Goal: Go to known website: Access a specific website the user already knows

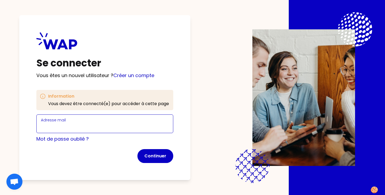
click at [58, 125] on input "Adresse mail" at bounding box center [105, 126] width 128 height 7
click at [57, 125] on input "Adresse mail" at bounding box center [105, 126] width 128 height 7
type input "[EMAIL_ADDRESS][DOMAIN_NAME]"
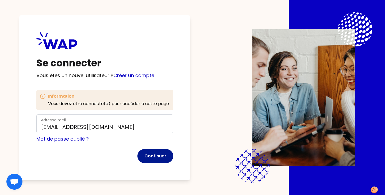
click at [159, 159] on button "Continuer" at bounding box center [155, 156] width 36 height 14
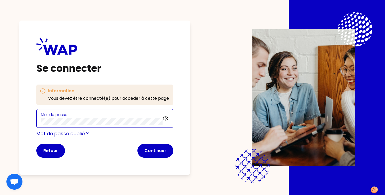
click button "Continuer" at bounding box center [155, 151] width 36 height 14
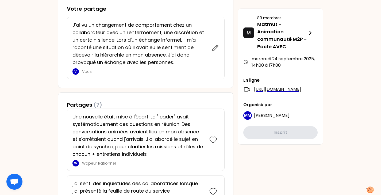
scroll to position [288, 0]
